Goal: Transaction & Acquisition: Purchase product/service

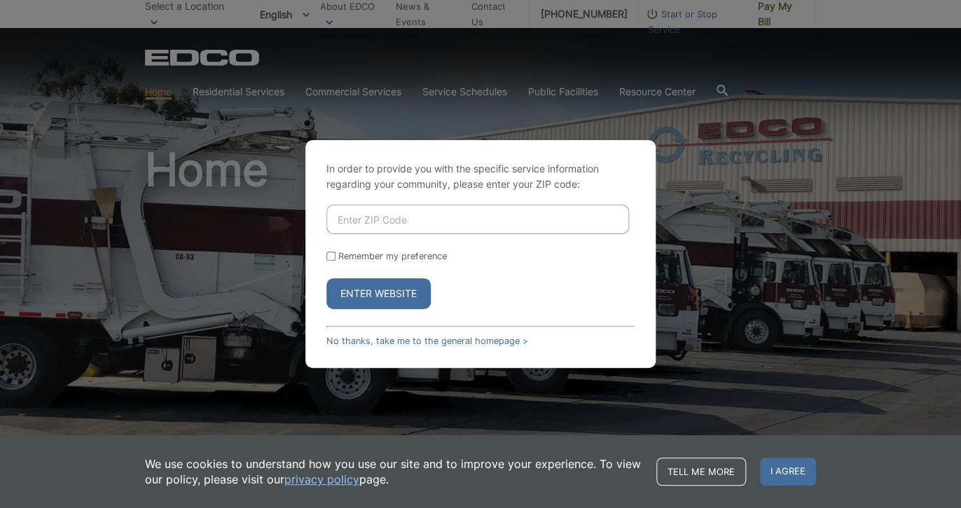
click at [488, 222] on input "Enter ZIP Code" at bounding box center [478, 219] width 303 height 29
type input "92081"
click at [329, 259] on input "Remember my preference" at bounding box center [331, 256] width 9 height 9
checkbox input "true"
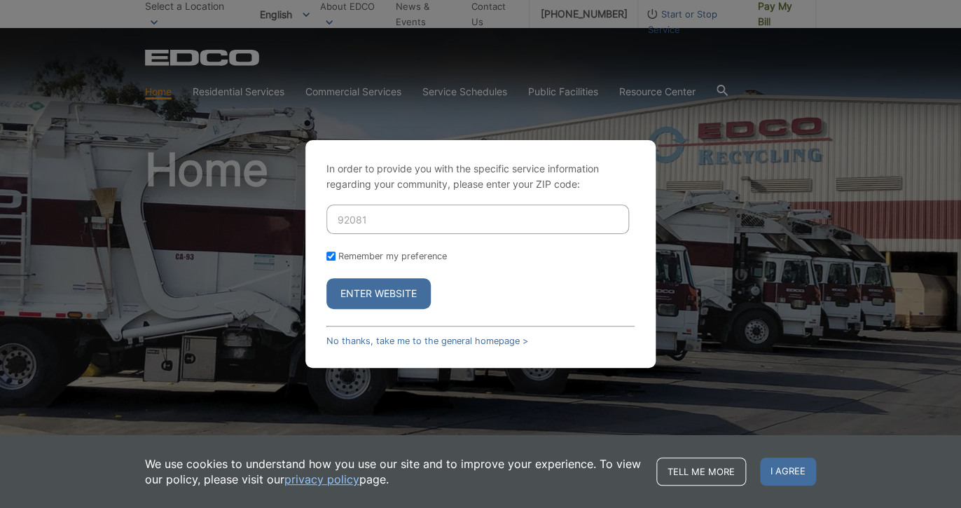
click at [375, 298] on button "Enter Website" at bounding box center [379, 293] width 104 height 31
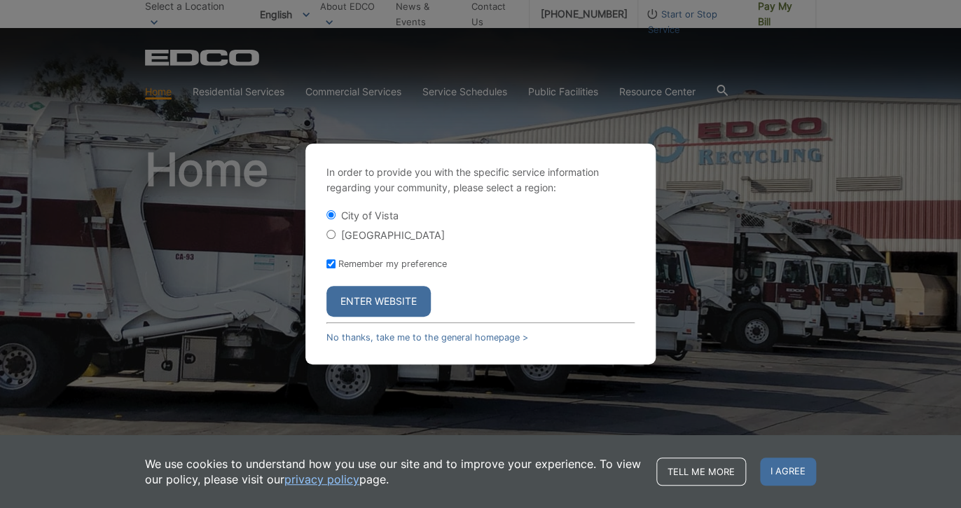
click at [383, 304] on button "Enter Website" at bounding box center [379, 301] width 104 height 31
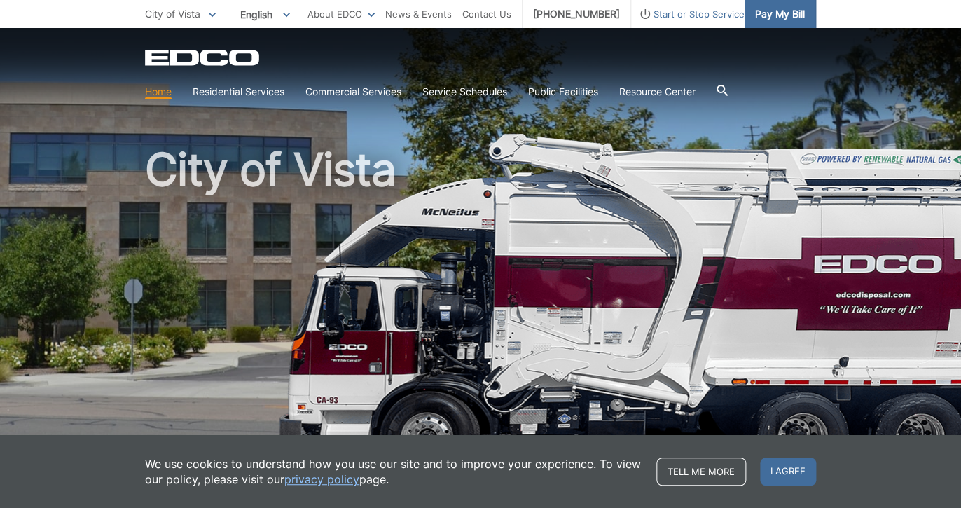
click at [769, 21] on span "Pay My Bill" at bounding box center [780, 13] width 50 height 15
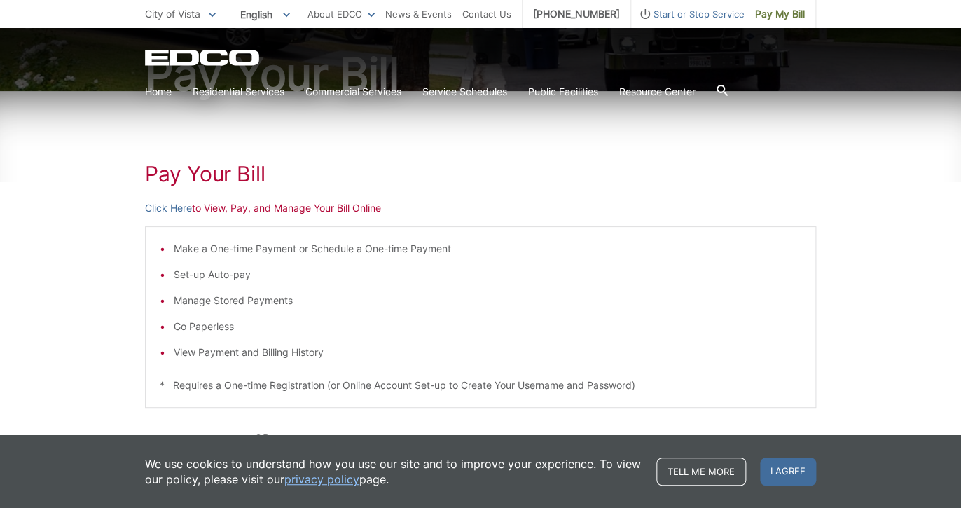
scroll to position [255, 0]
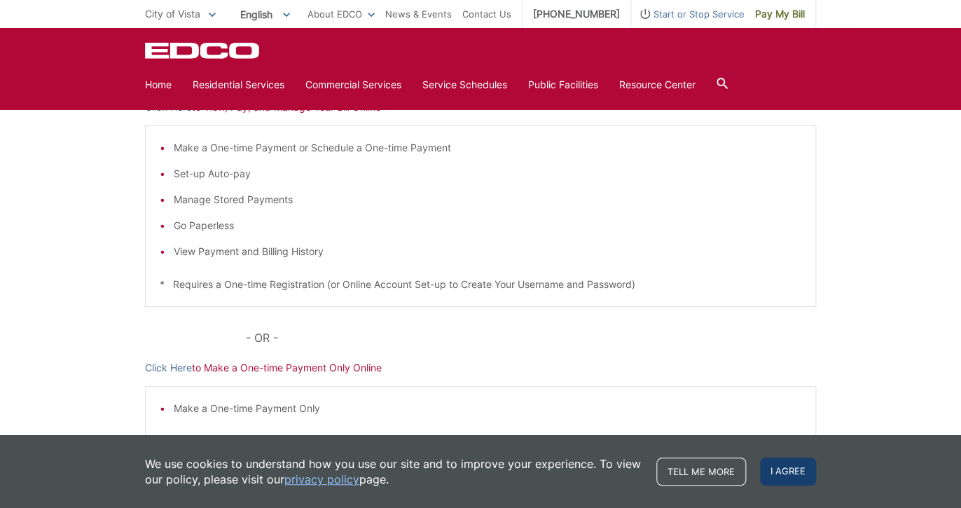
click at [796, 467] on span "I agree" at bounding box center [788, 472] width 56 height 28
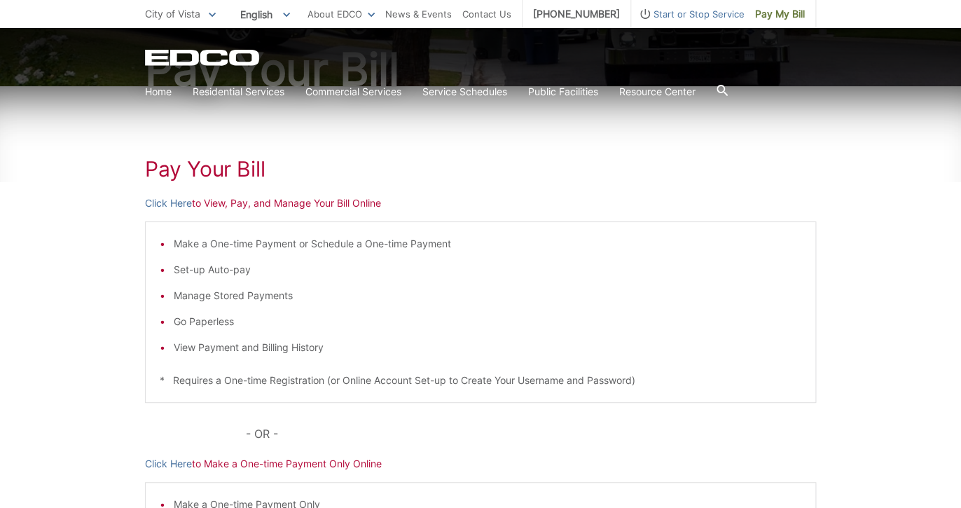
scroll to position [162, 0]
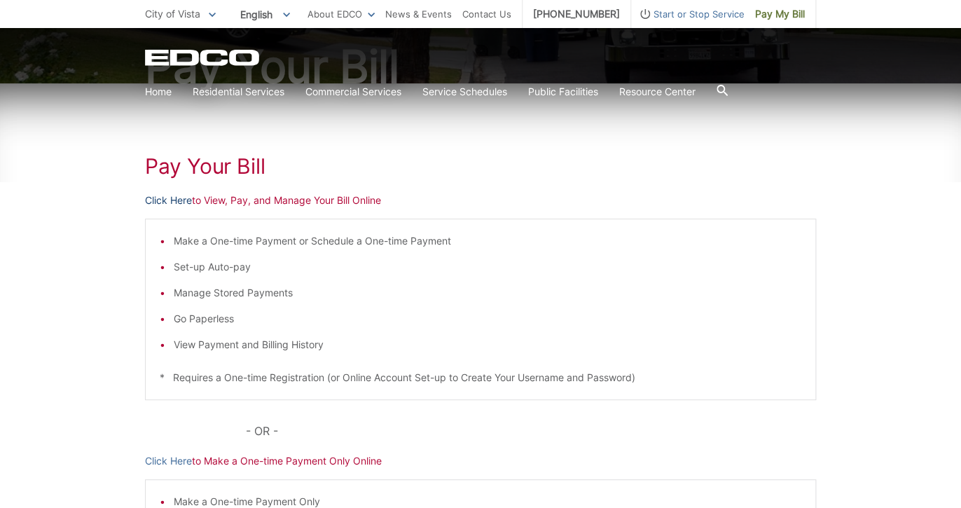
click at [168, 200] on link "Click Here" at bounding box center [168, 200] width 47 height 15
